Goal: Task Accomplishment & Management: Manage account settings

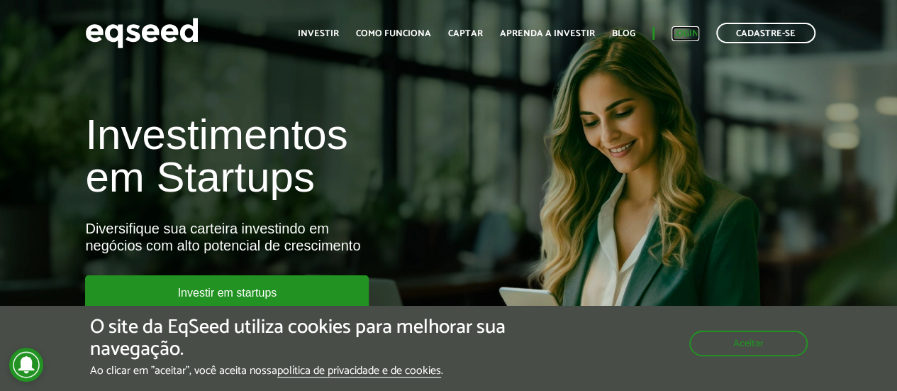
click at [686, 32] on link "Login" at bounding box center [686, 33] width 28 height 9
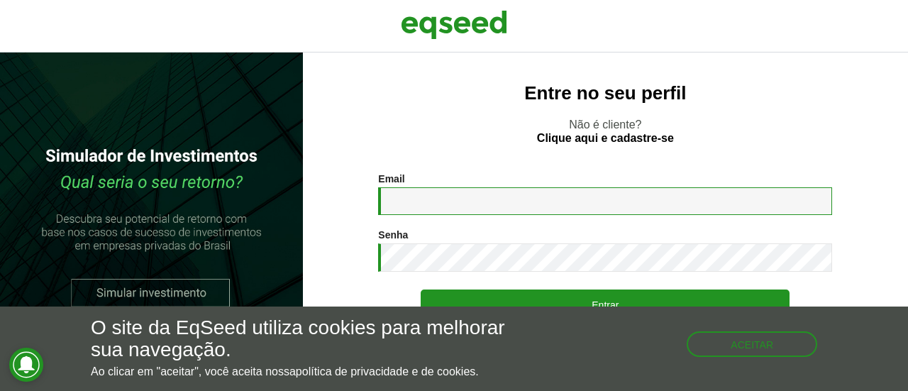
click at [479, 194] on input "Email *" at bounding box center [605, 201] width 454 height 28
type input "**********"
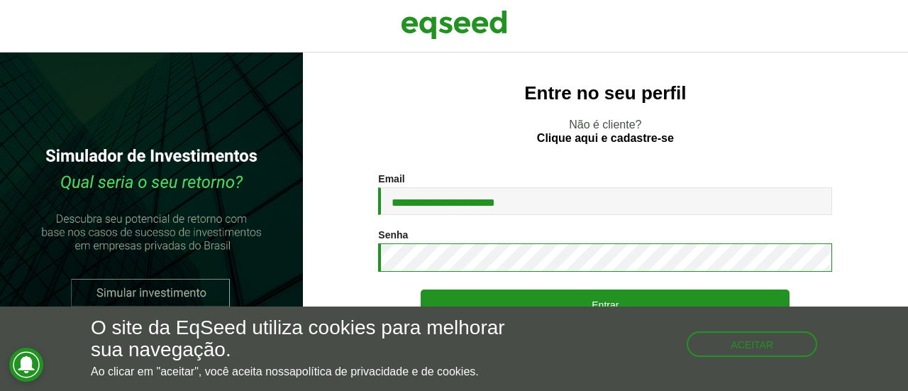
click at [421, 289] on button "Entrar" at bounding box center [605, 304] width 369 height 30
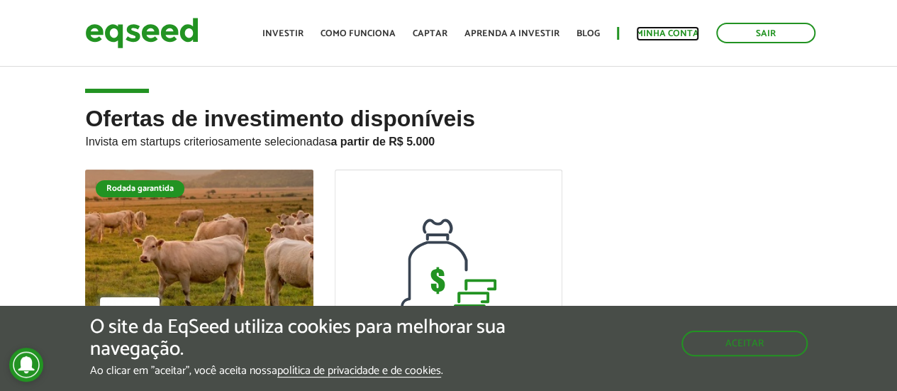
click at [659, 32] on link "Minha conta" at bounding box center [667, 33] width 63 height 9
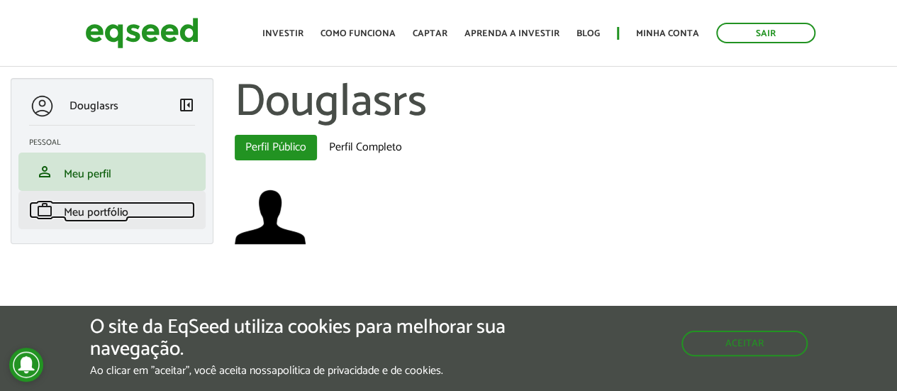
click at [101, 208] on span "Meu portfólio" at bounding box center [96, 212] width 65 height 19
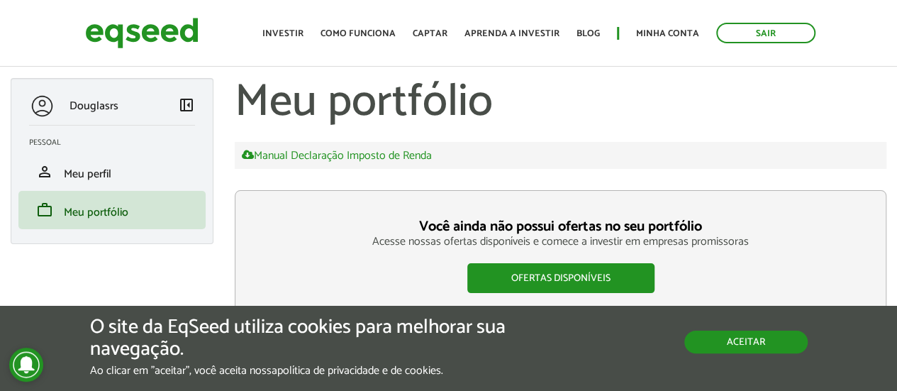
click at [715, 345] on button "Aceitar" at bounding box center [745, 341] width 123 height 23
